Goal: Transaction & Acquisition: Subscribe to service/newsletter

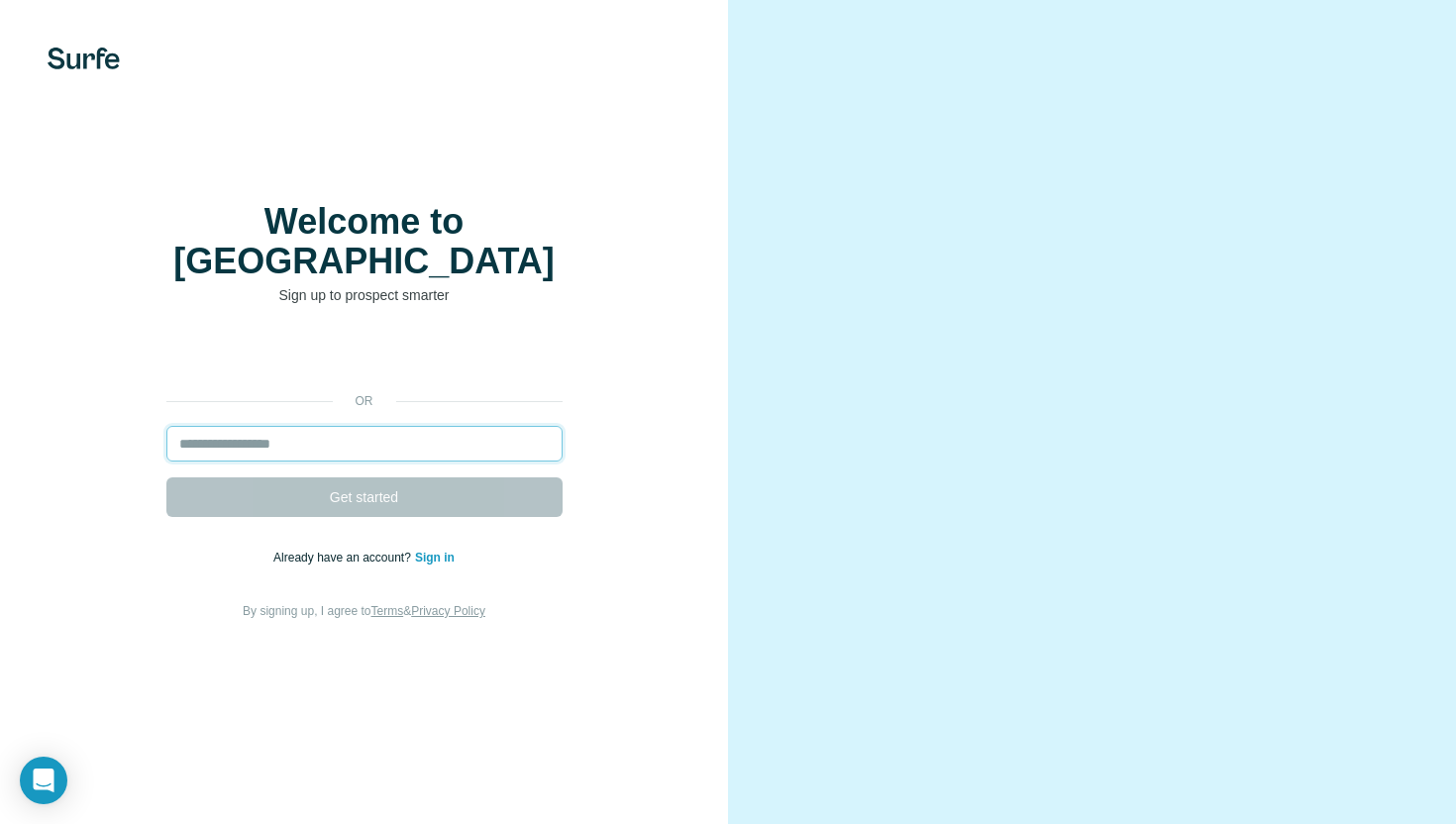
click at [436, 430] on input "email" at bounding box center [364, 443] width 396 height 36
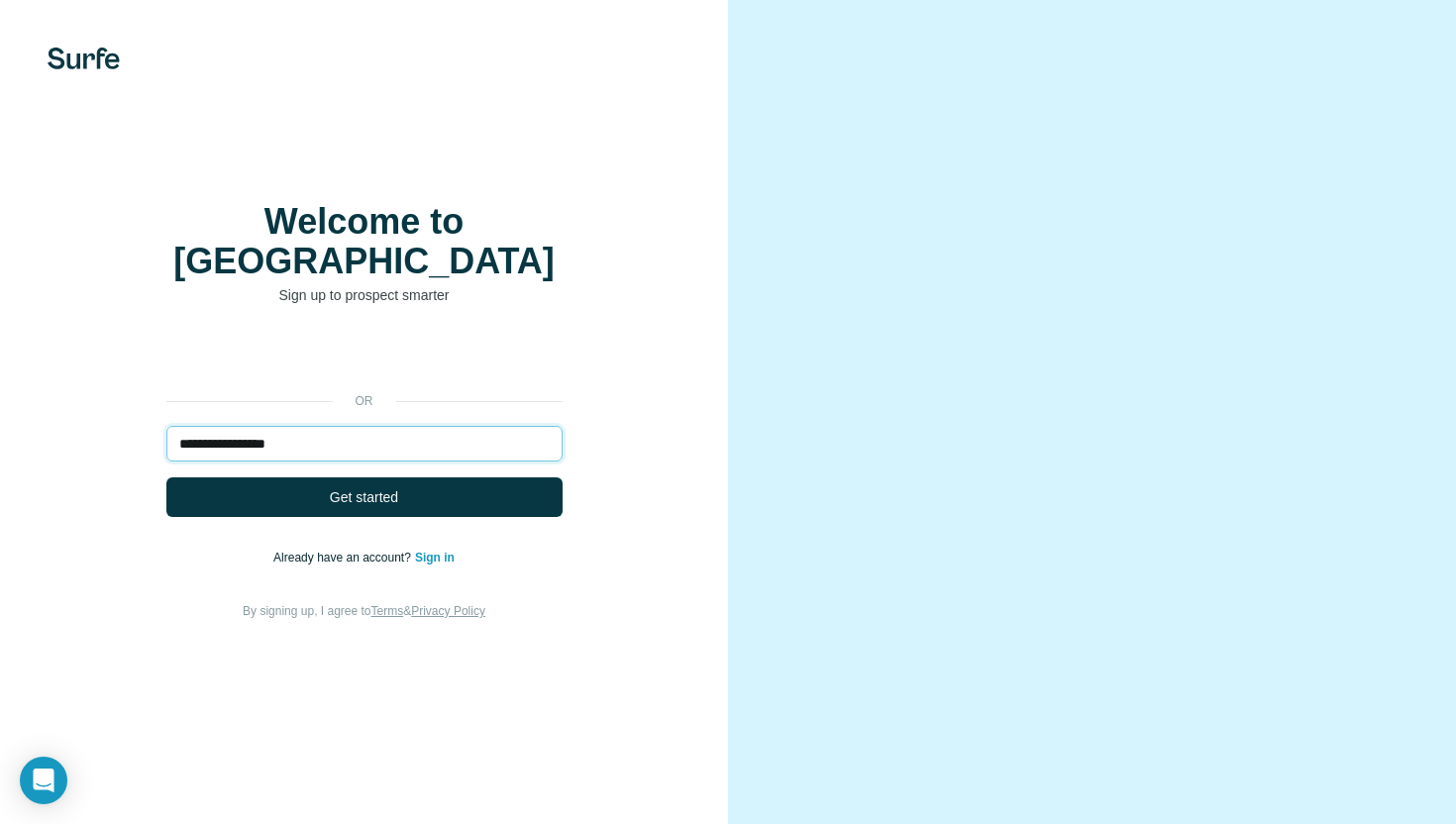
type input "**********"
click at [167, 477] on button "Get started" at bounding box center [364, 497] width 396 height 40
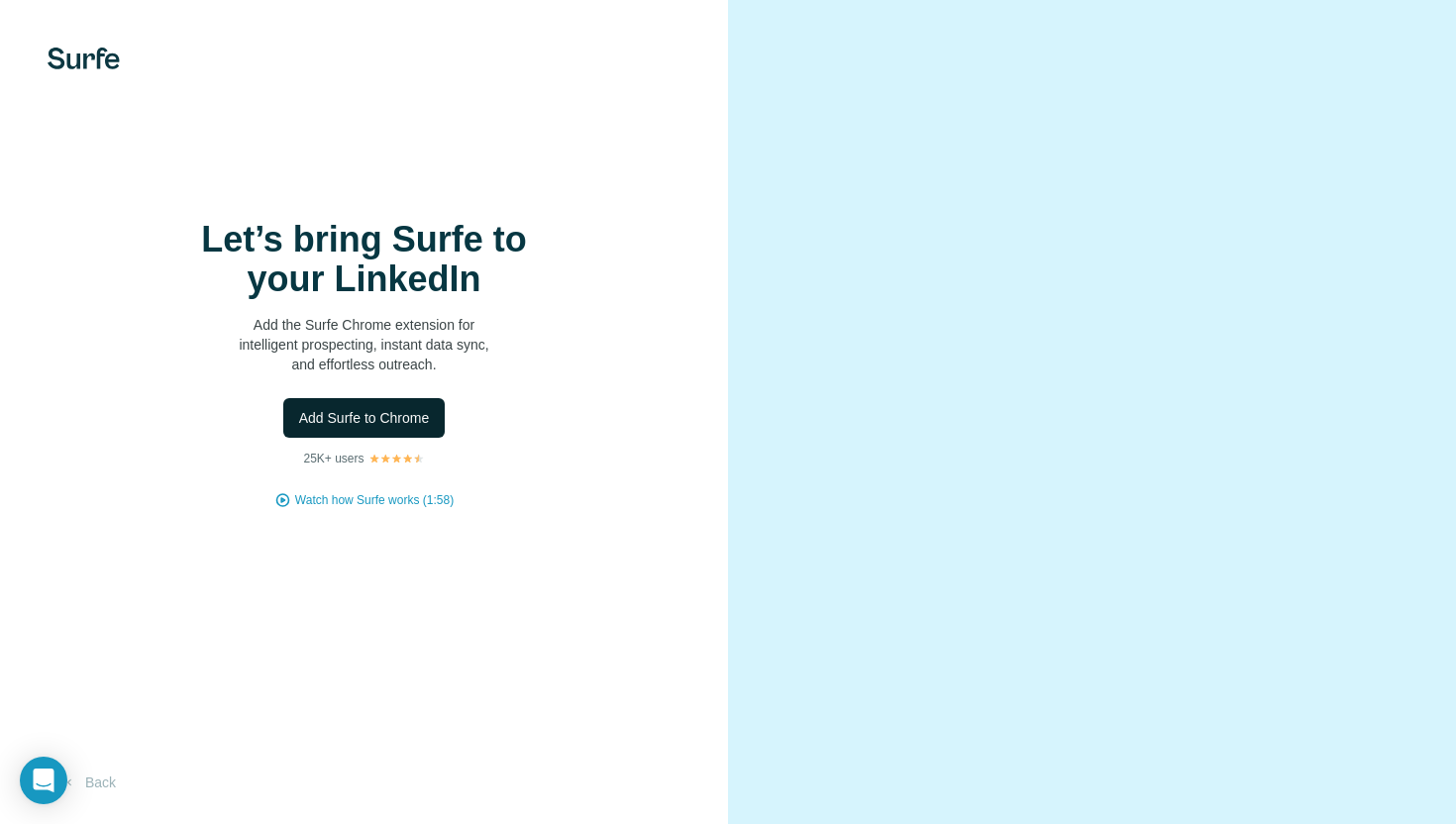
click at [414, 424] on span "Add Surfe to Chrome" at bounding box center [364, 418] width 131 height 20
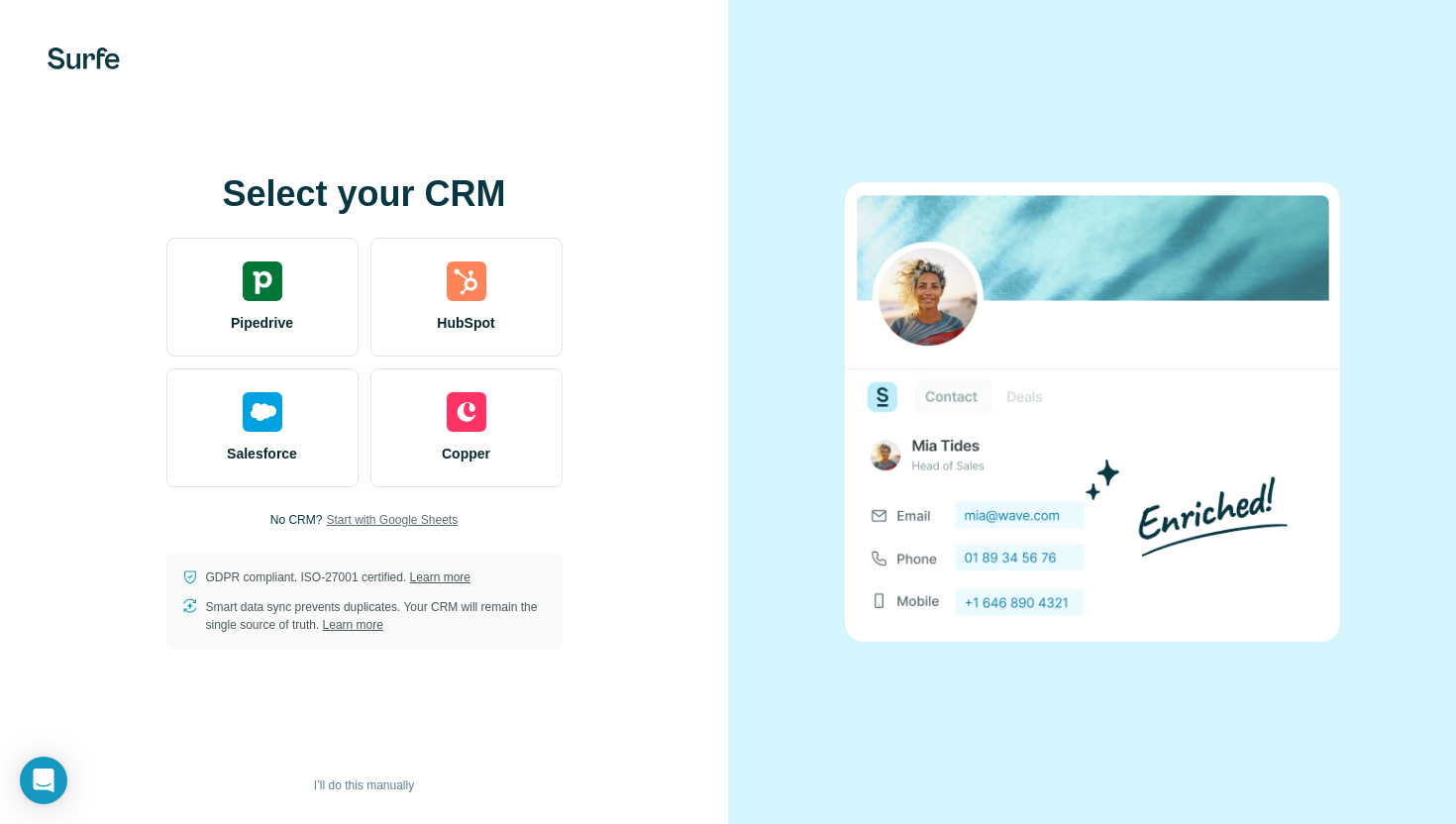
click at [408, 521] on span "Start with Google Sheets" at bounding box center [391, 520] width 132 height 18
click at [408, 525] on span "Start with Google Sheets" at bounding box center [391, 520] width 132 height 18
